Goal: Transaction & Acquisition: Purchase product/service

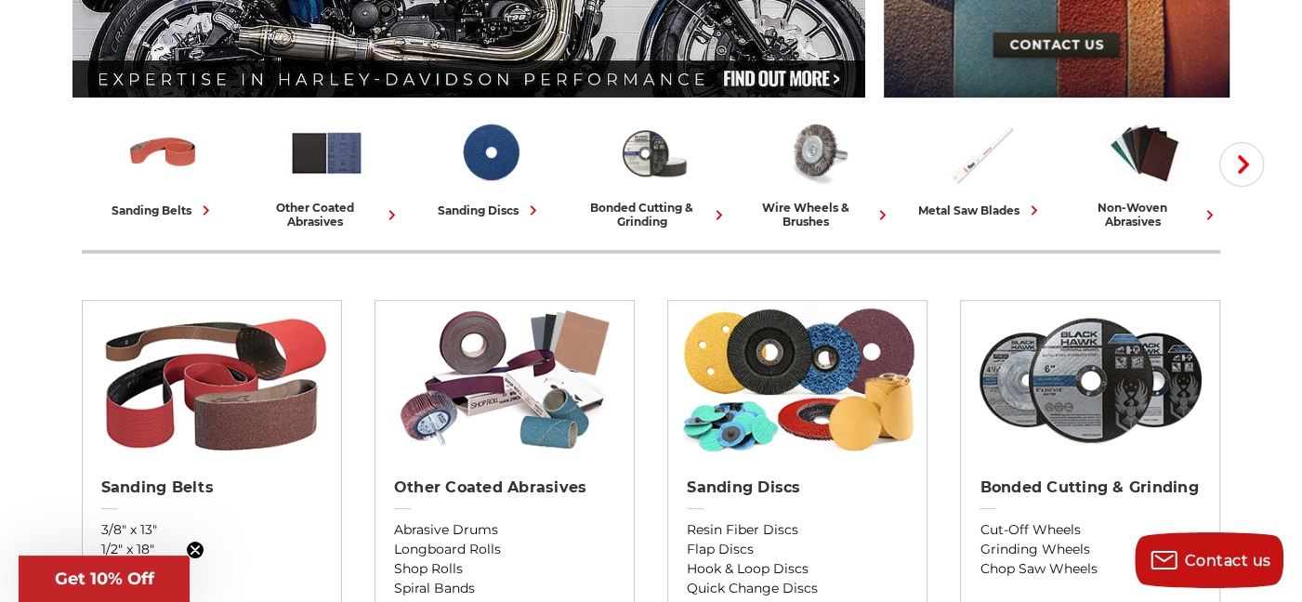
scroll to position [446, 0]
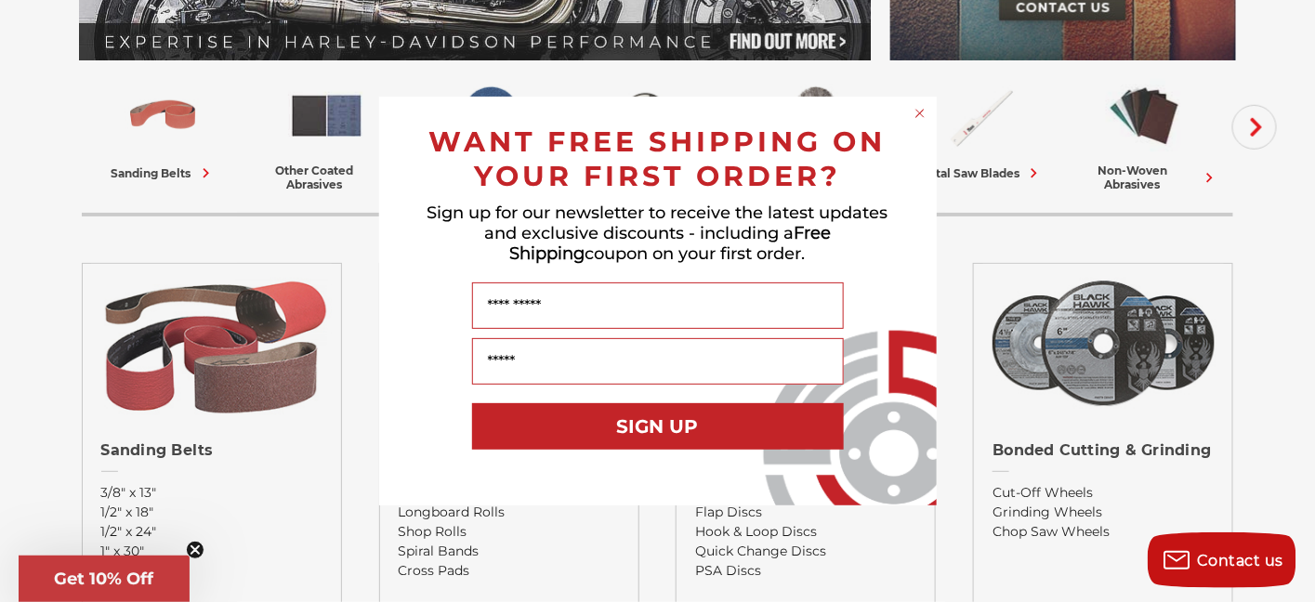
click at [915, 111] on circle "Close dialog" at bounding box center [920, 114] width 18 height 18
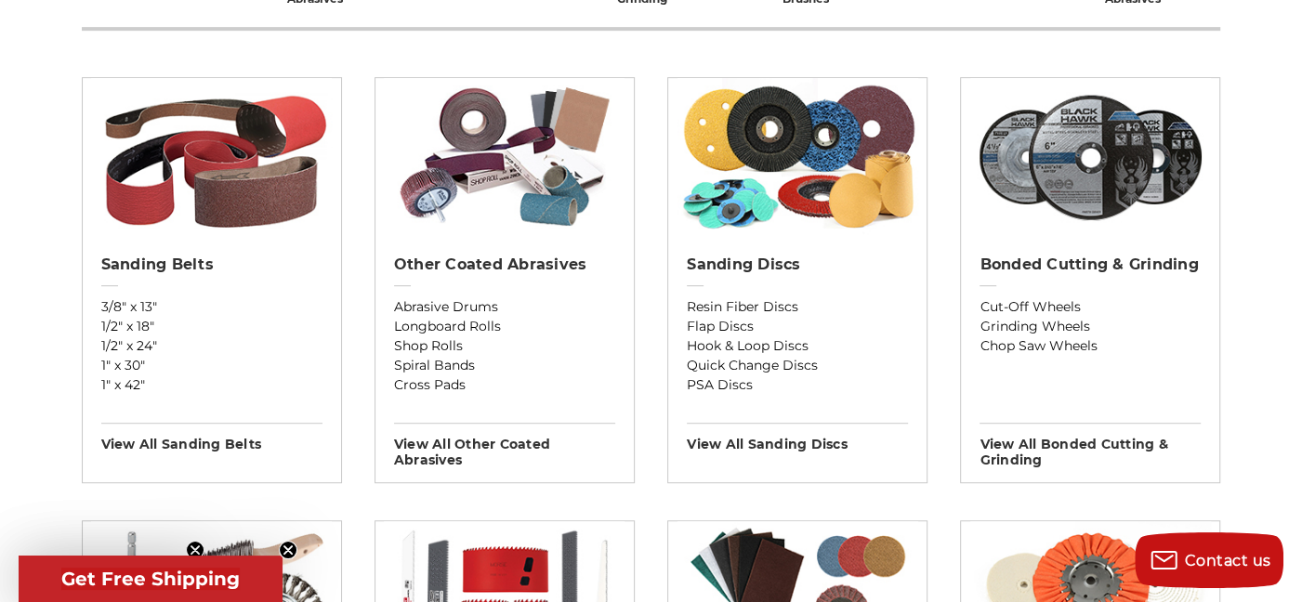
scroll to position [669, 0]
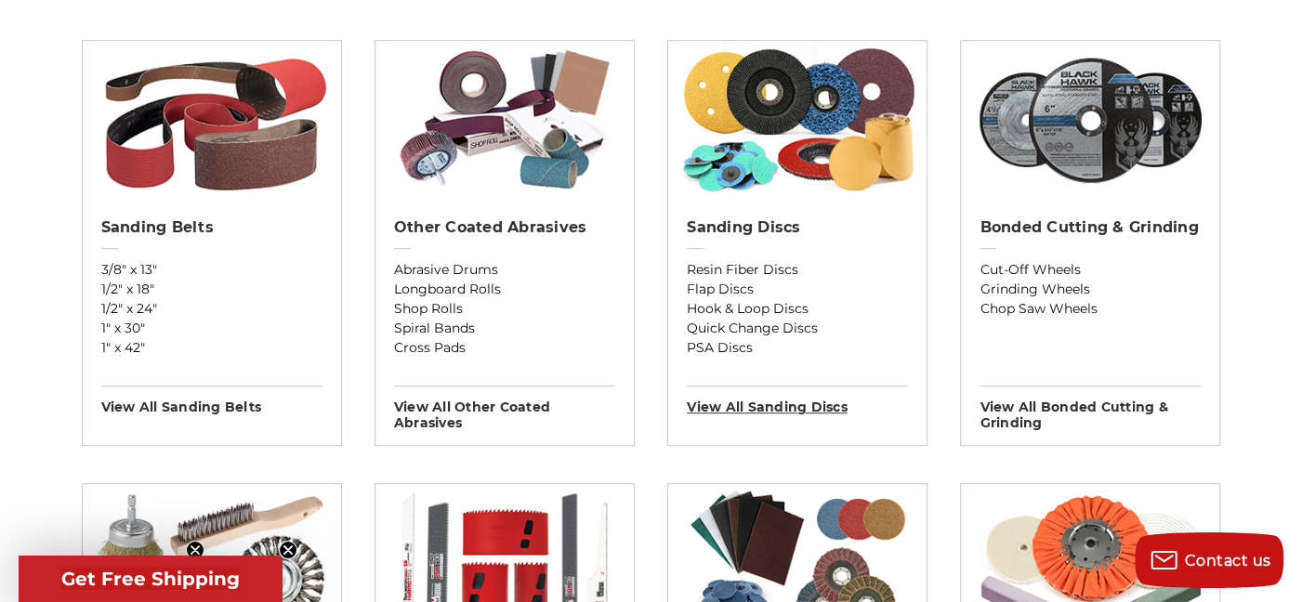
click at [741, 404] on h3 "View All sanding discs" at bounding box center [797, 401] width 221 height 30
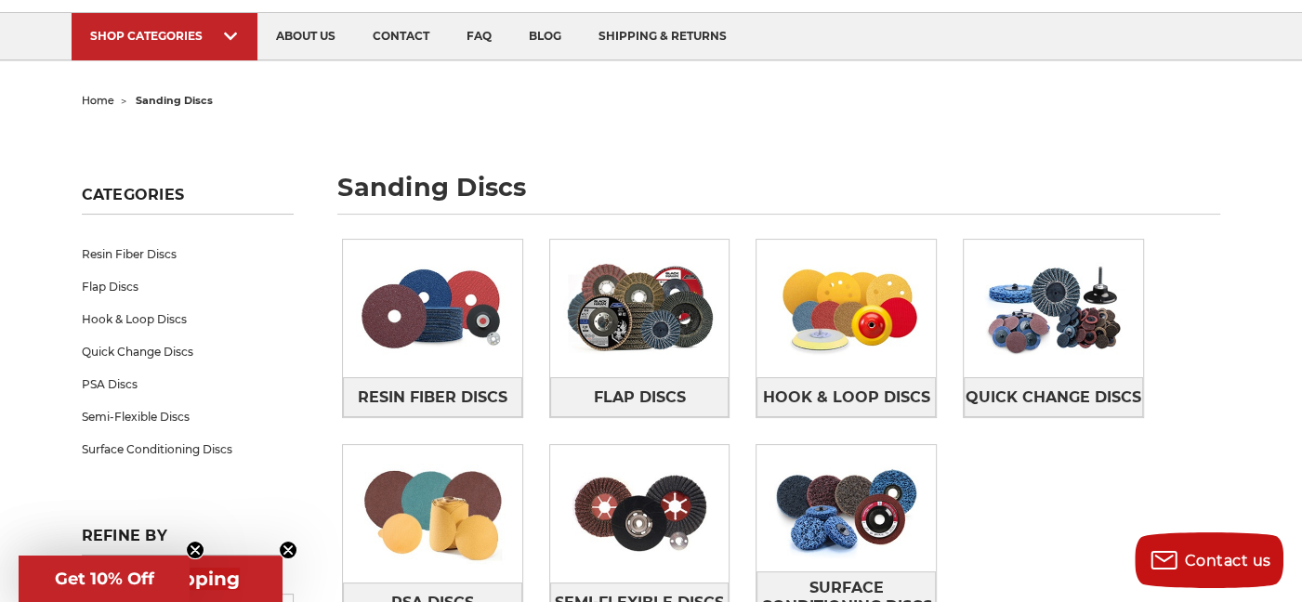
scroll to position [260, 0]
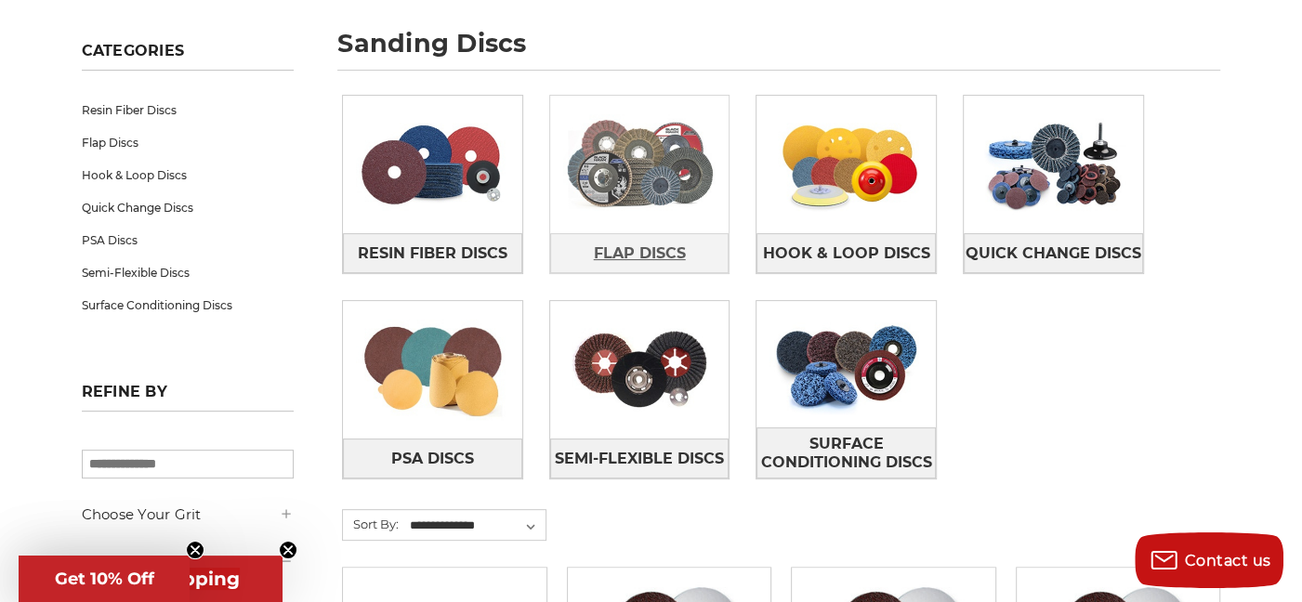
click at [649, 248] on span "Flap Discs" at bounding box center [640, 254] width 92 height 32
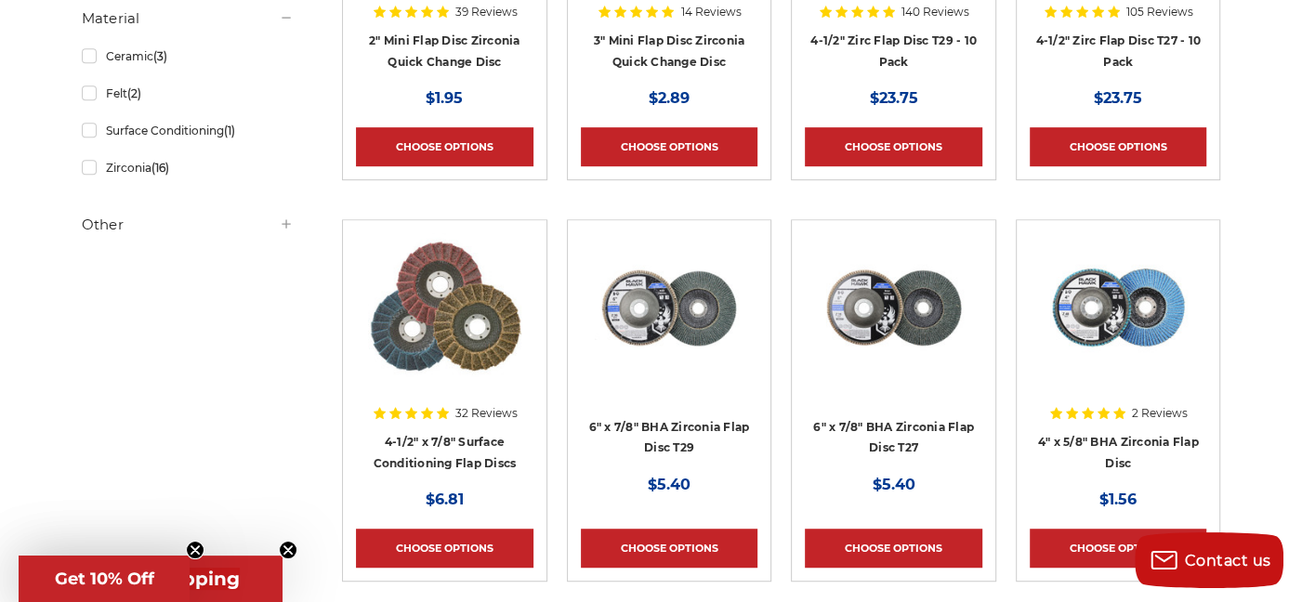
scroll to position [632, 0]
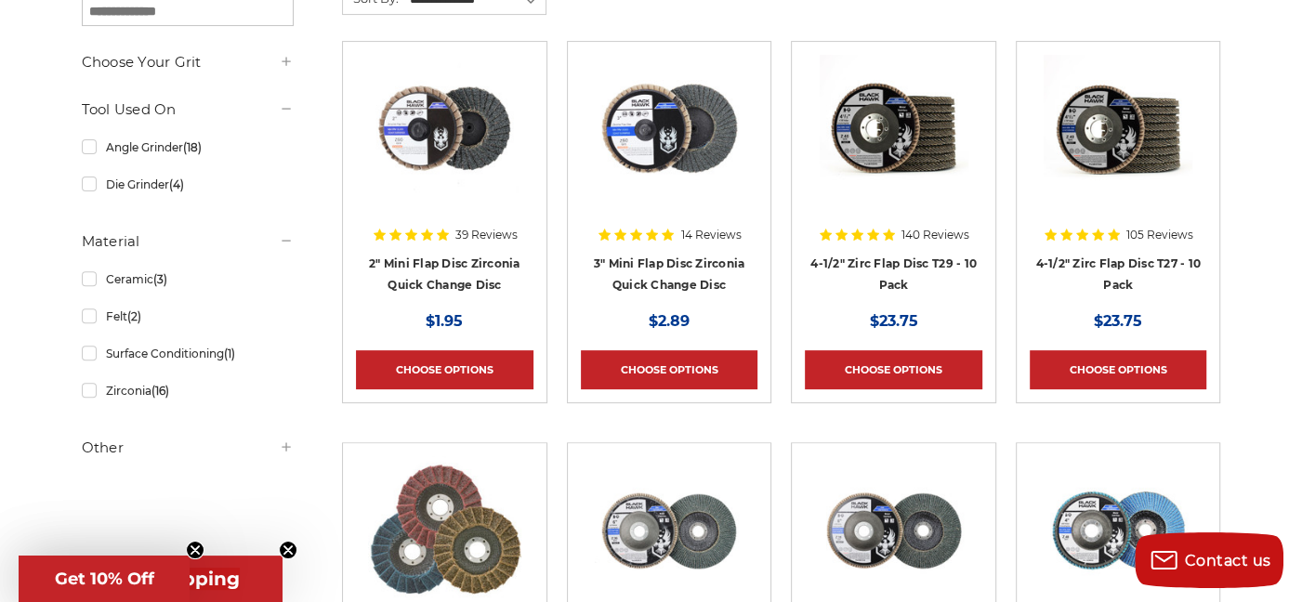
scroll to position [335, 0]
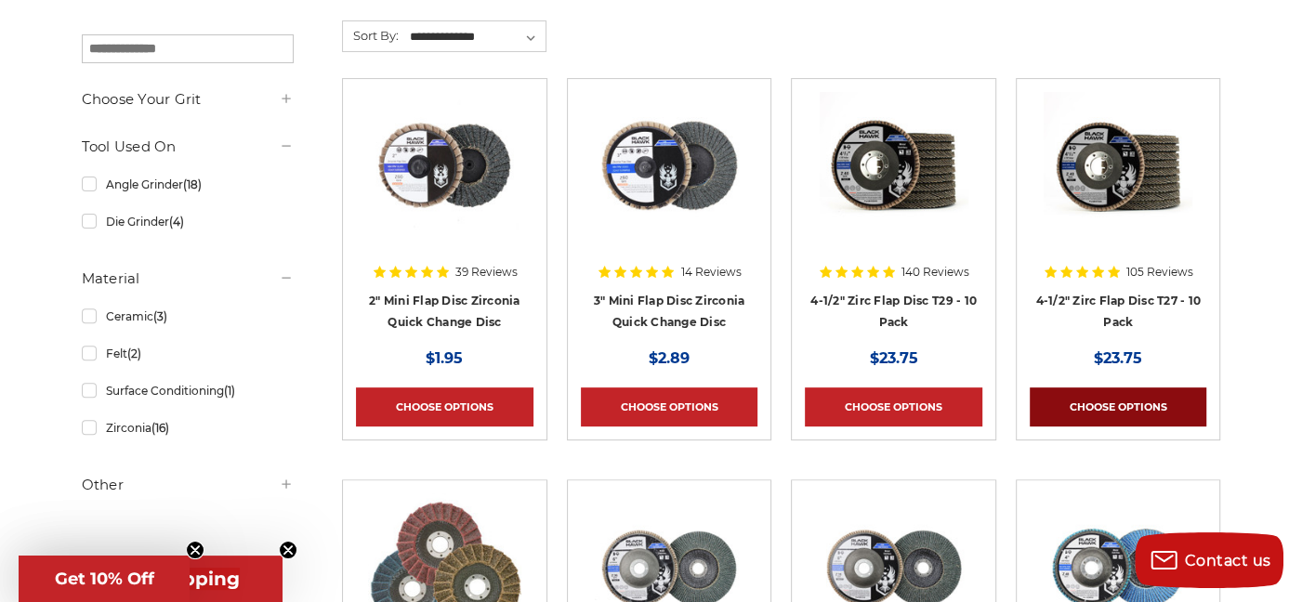
click at [1106, 397] on link "Choose Options" at bounding box center [1119, 407] width 178 height 39
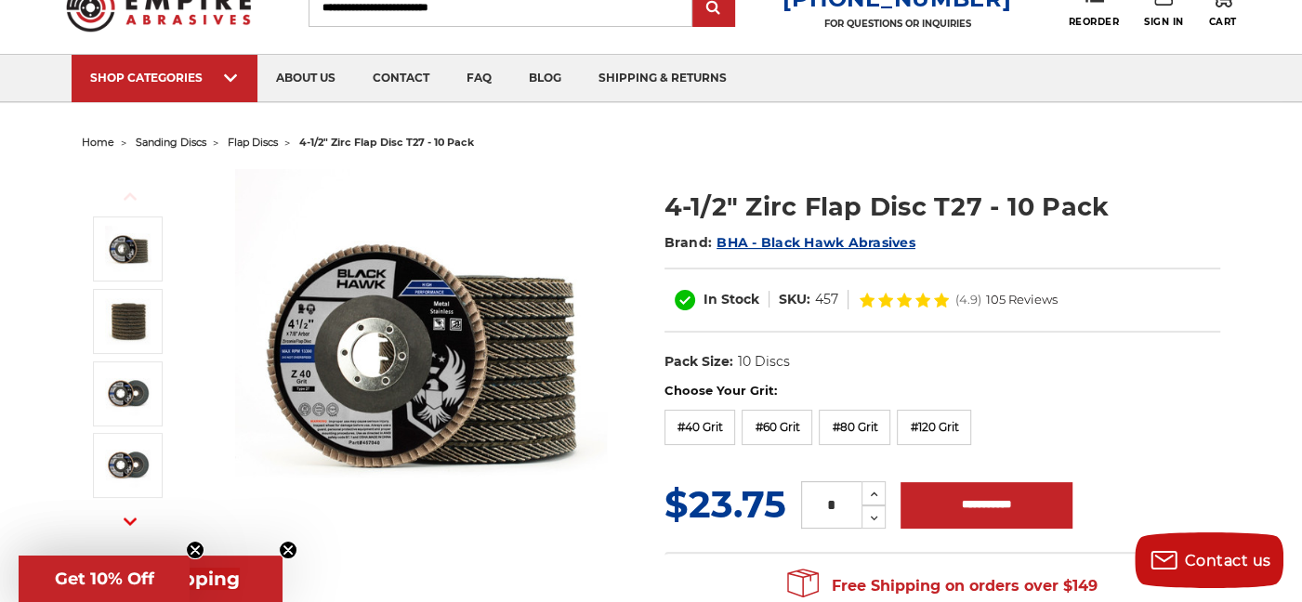
scroll to position [112, 0]
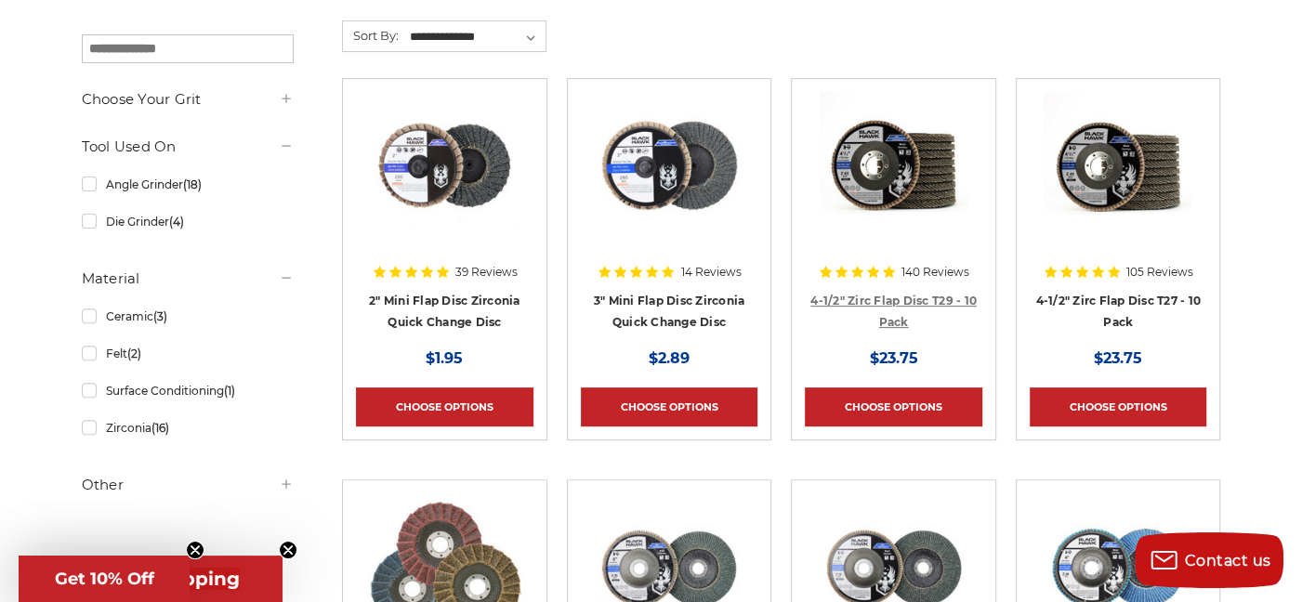
click at [886, 296] on link "4-1/2" Zirc Flap Disc T29 - 10 Pack" at bounding box center [893, 311] width 166 height 35
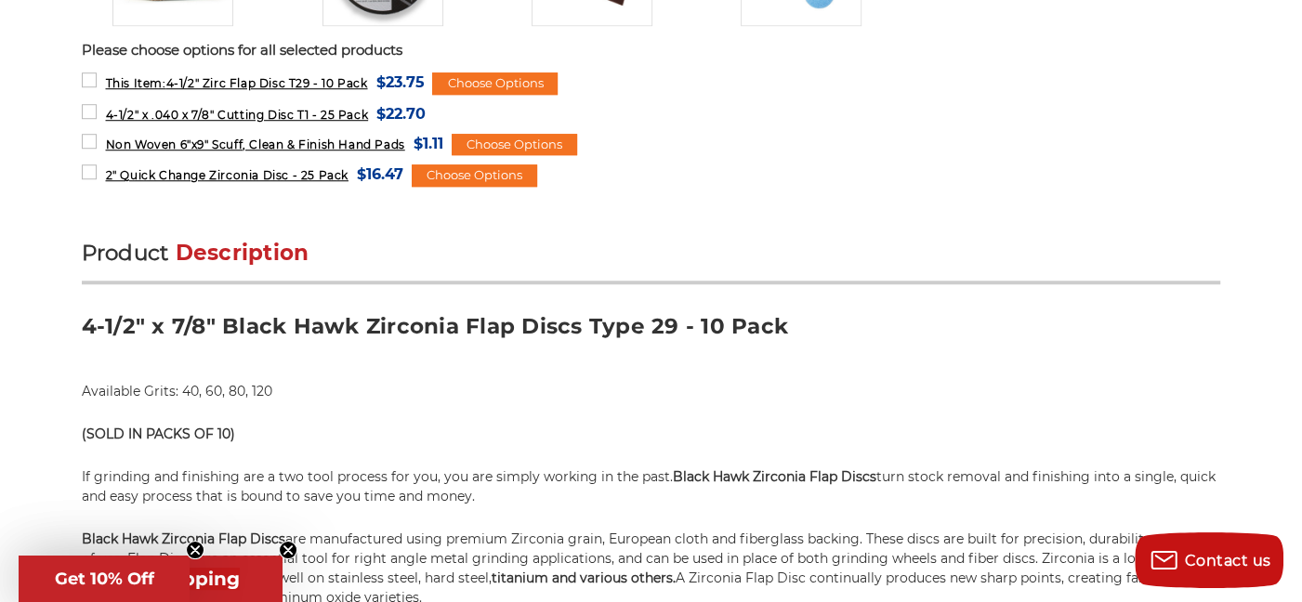
scroll to position [1004, 0]
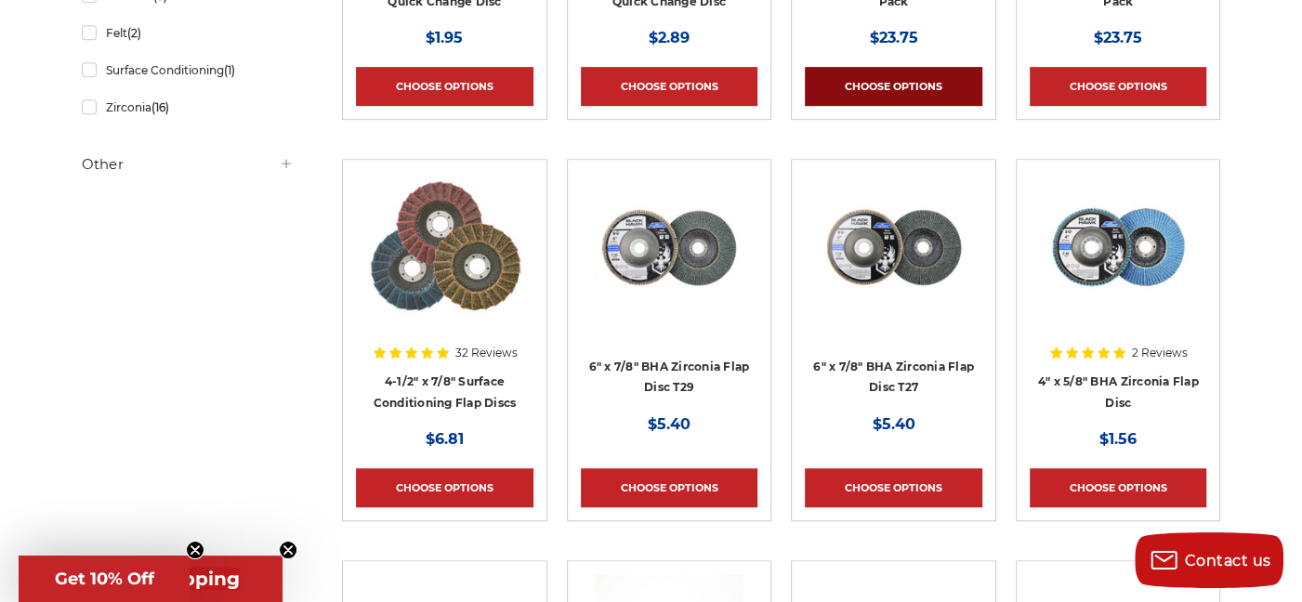
scroll to position [669, 0]
